Goal: Information Seeking & Learning: Learn about a topic

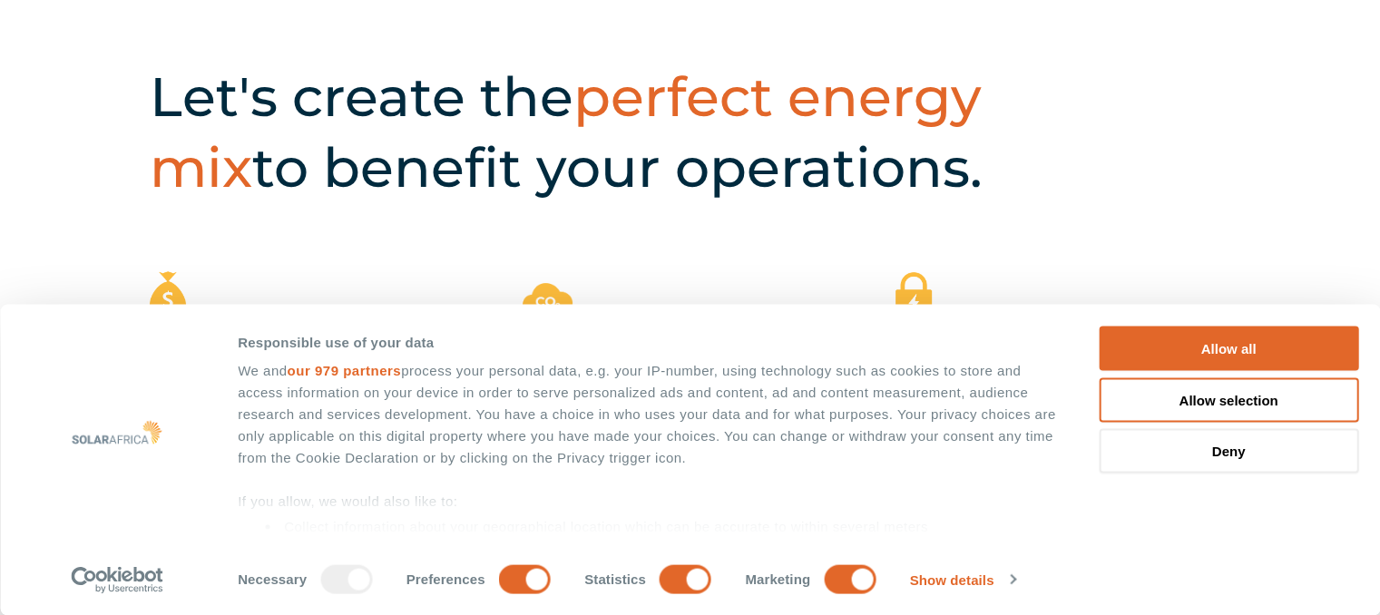
click at [1168, 180] on div "Let's create the perfect energy mix to benefit your operations." at bounding box center [690, 125] width 1380 height 291
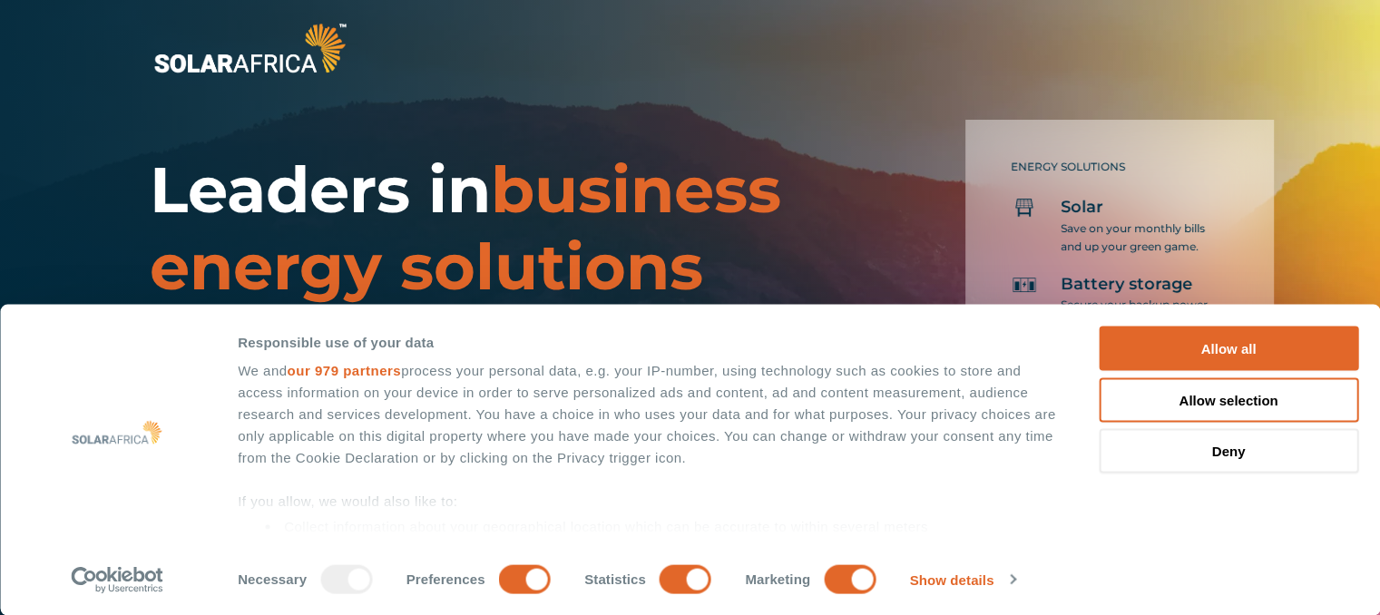
click at [675, 86] on div at bounding box center [690, 48] width 1380 height 96
click at [1231, 349] on button "Allow all" at bounding box center [1229, 349] width 260 height 44
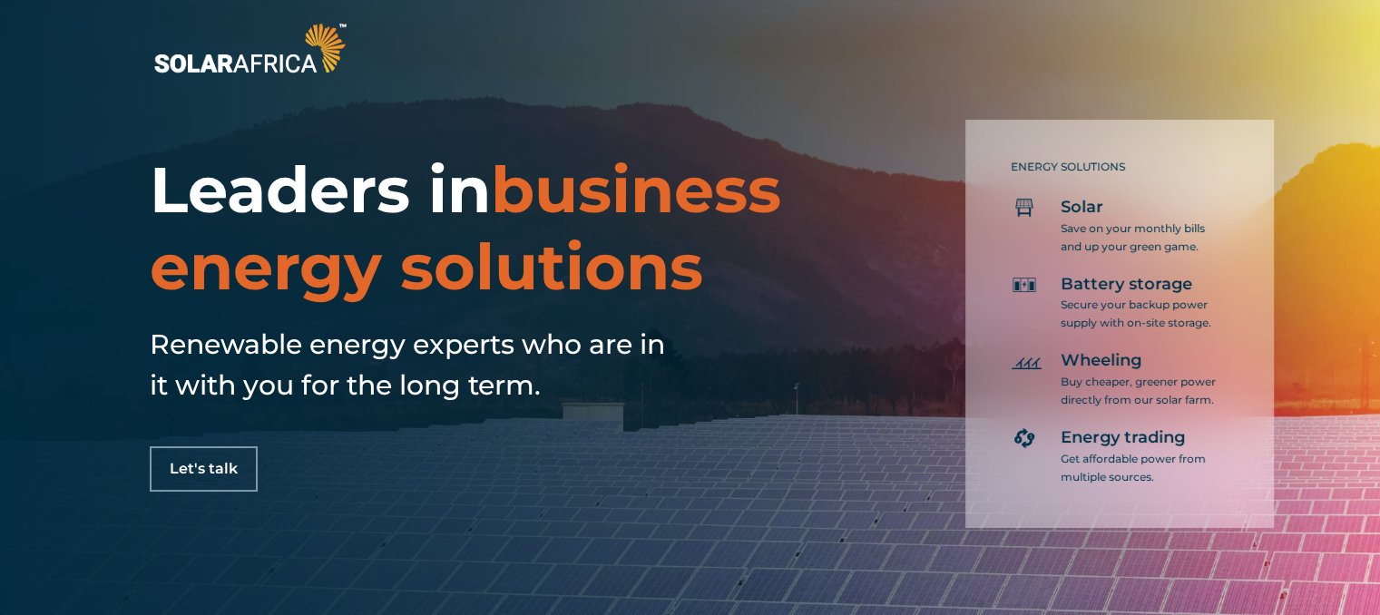
click at [797, 300] on h1 "Leaders in business energy solutions" at bounding box center [479, 229] width 659 height 154
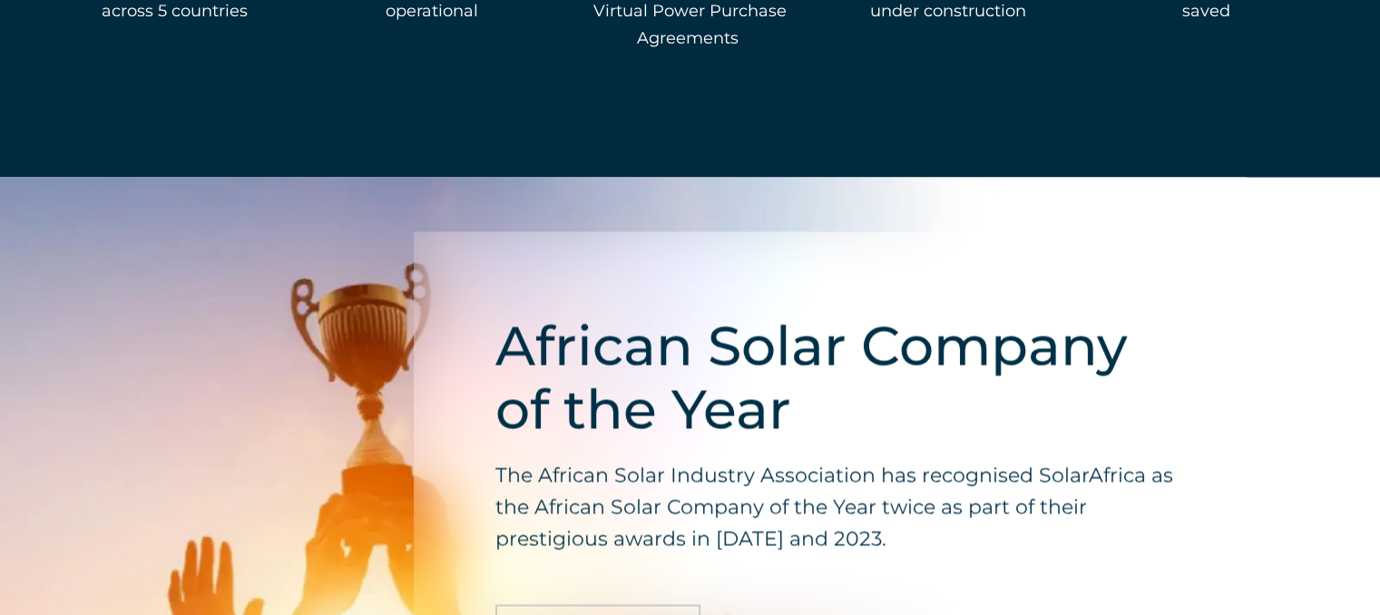
scroll to position [3177, 0]
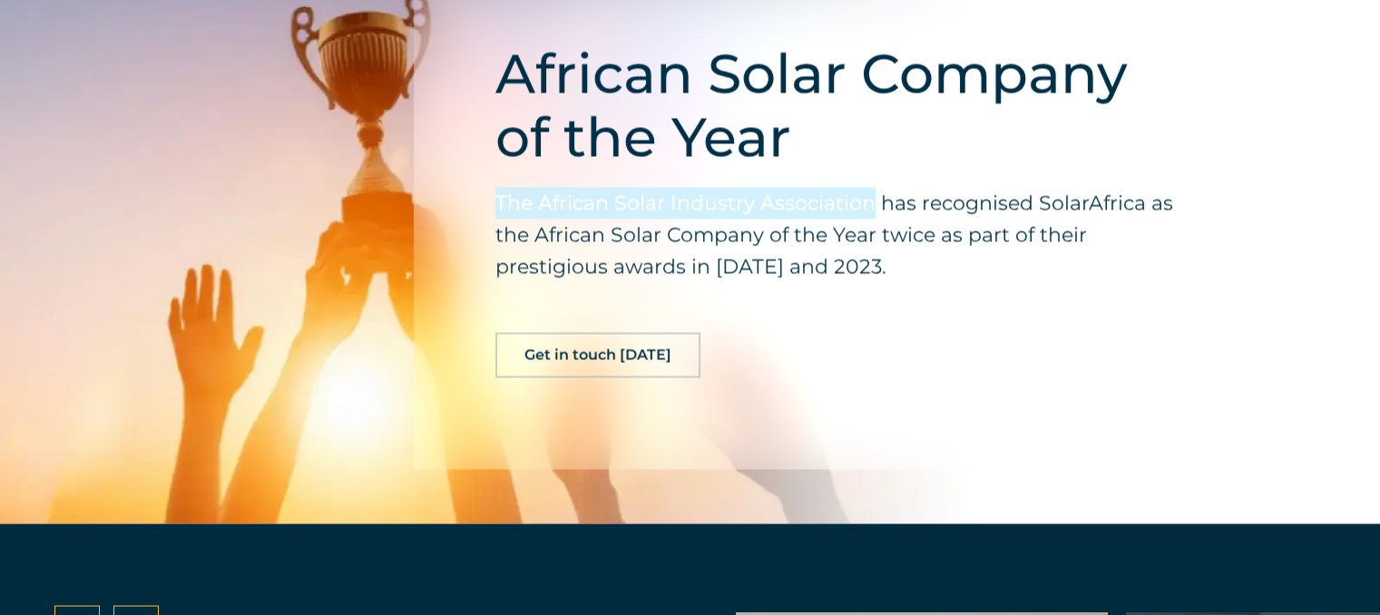
drag, startPoint x: 498, startPoint y: 215, endPoint x: 868, endPoint y: 202, distance: 369.6
click at [868, 202] on p "The African Solar Industry Association has recognised SolarAfrica as the Africa…" at bounding box center [844, 234] width 696 height 95
copy p "The African Solar Industry Association"
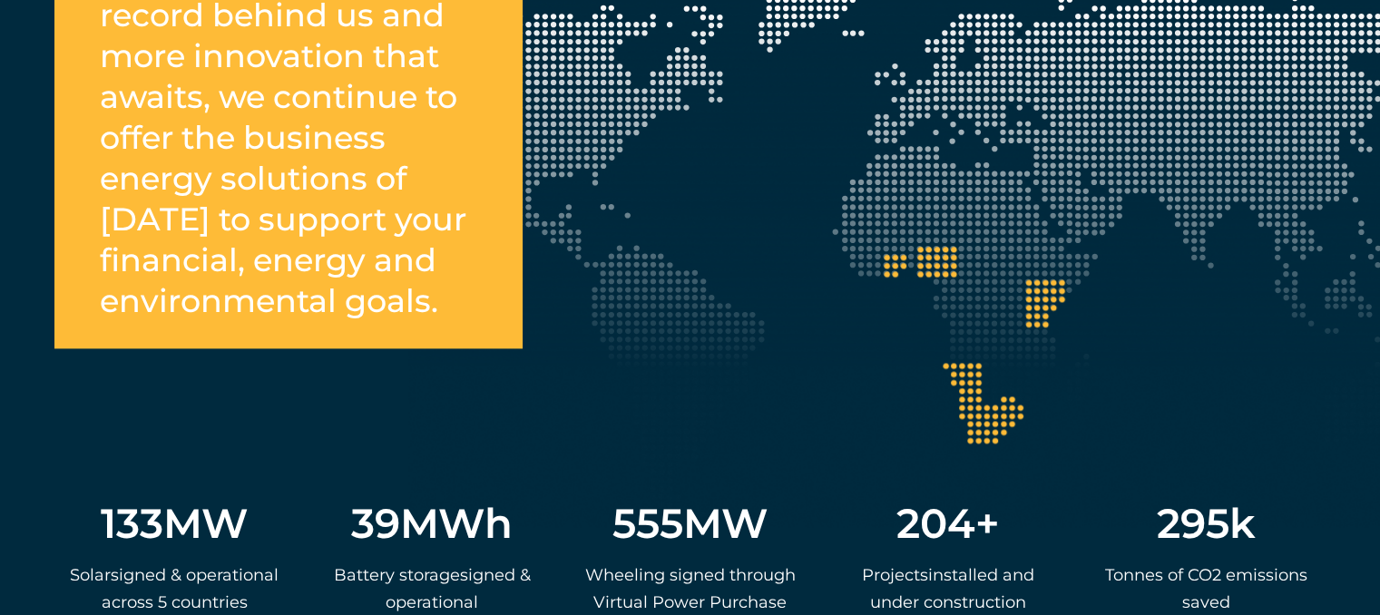
scroll to position [2676, 0]
